Goal: Transaction & Acquisition: Subscribe to service/newsletter

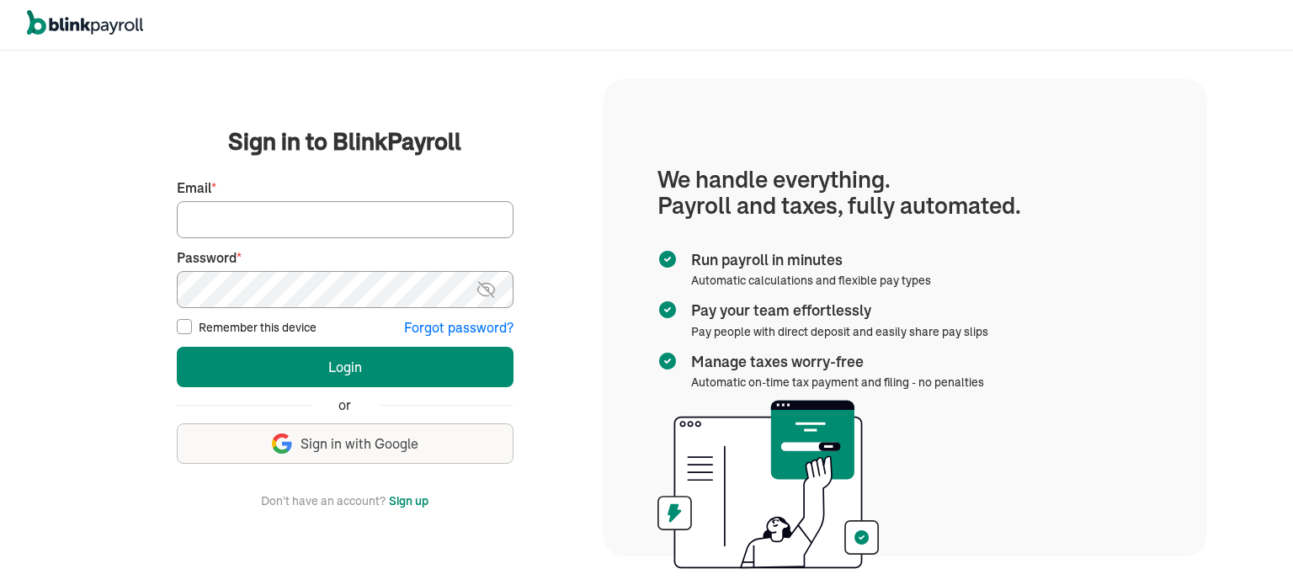
type input "derrick@watsonathletics.org"
click at [265, 444] on button "Sign up with Google Sign in with Google" at bounding box center [345, 443] width 337 height 40
